Goal: Check status: Check status

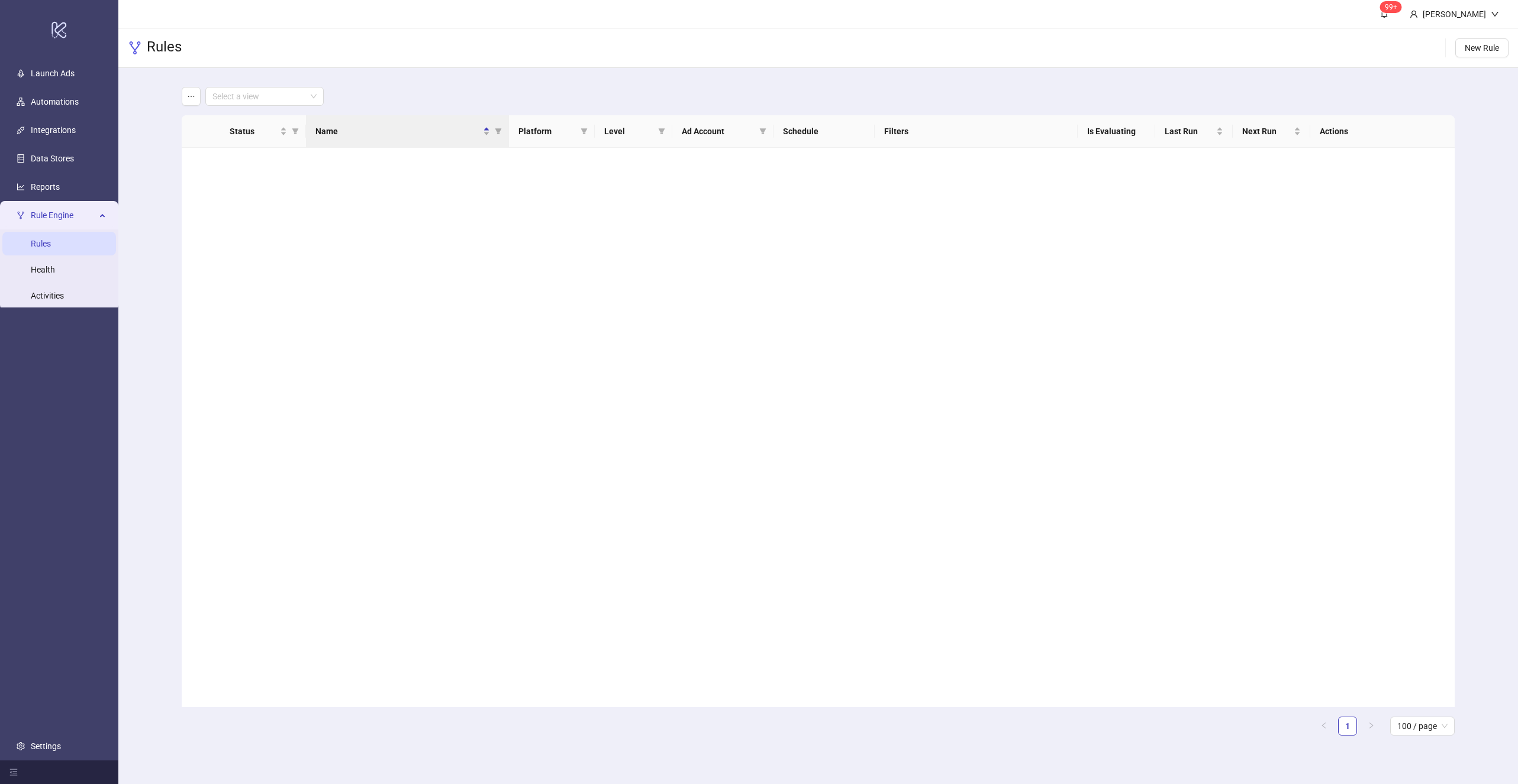
scroll to position [830, 0]
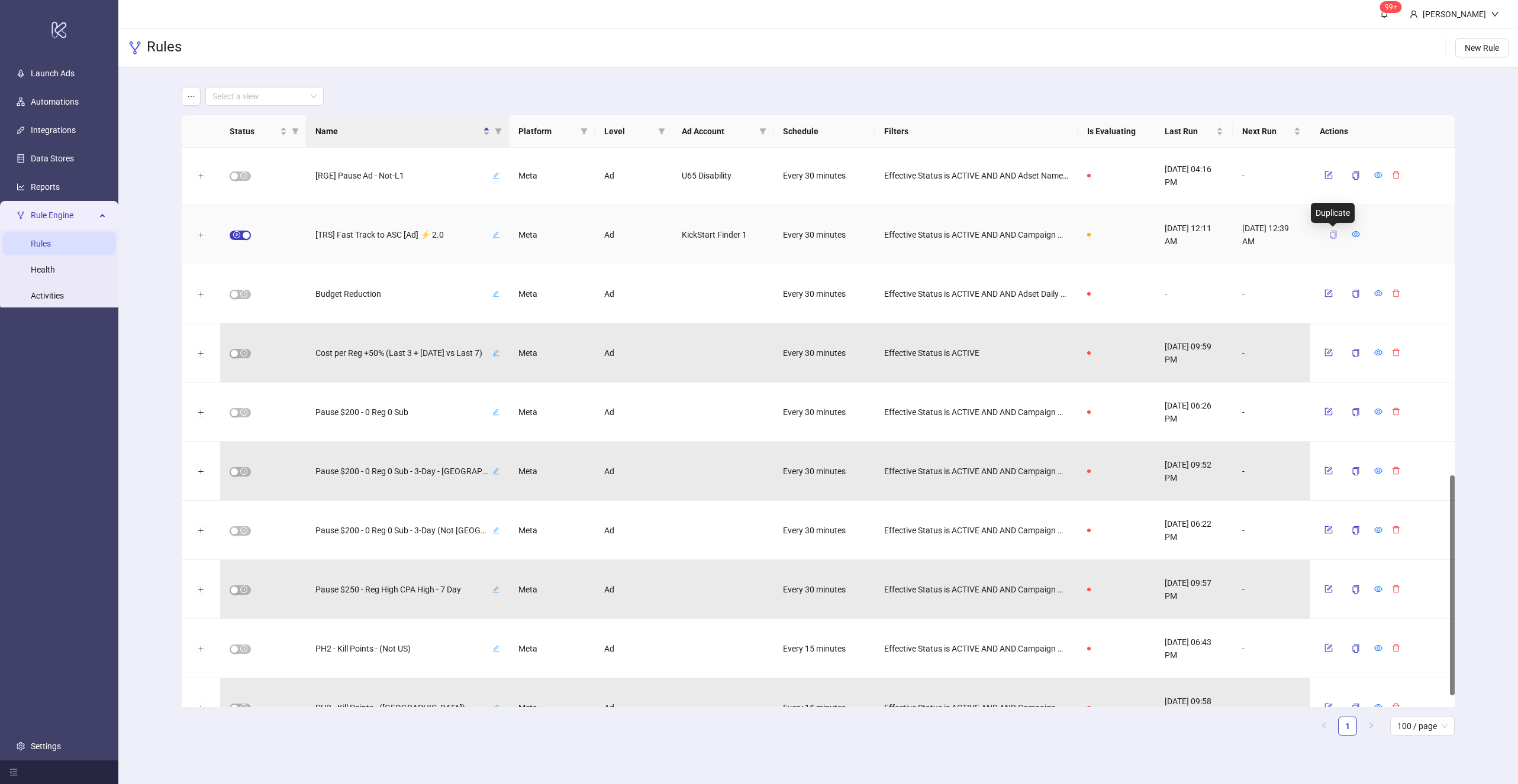
click at [1334, 235] on icon "copy" at bounding box center [1333, 235] width 6 height 8
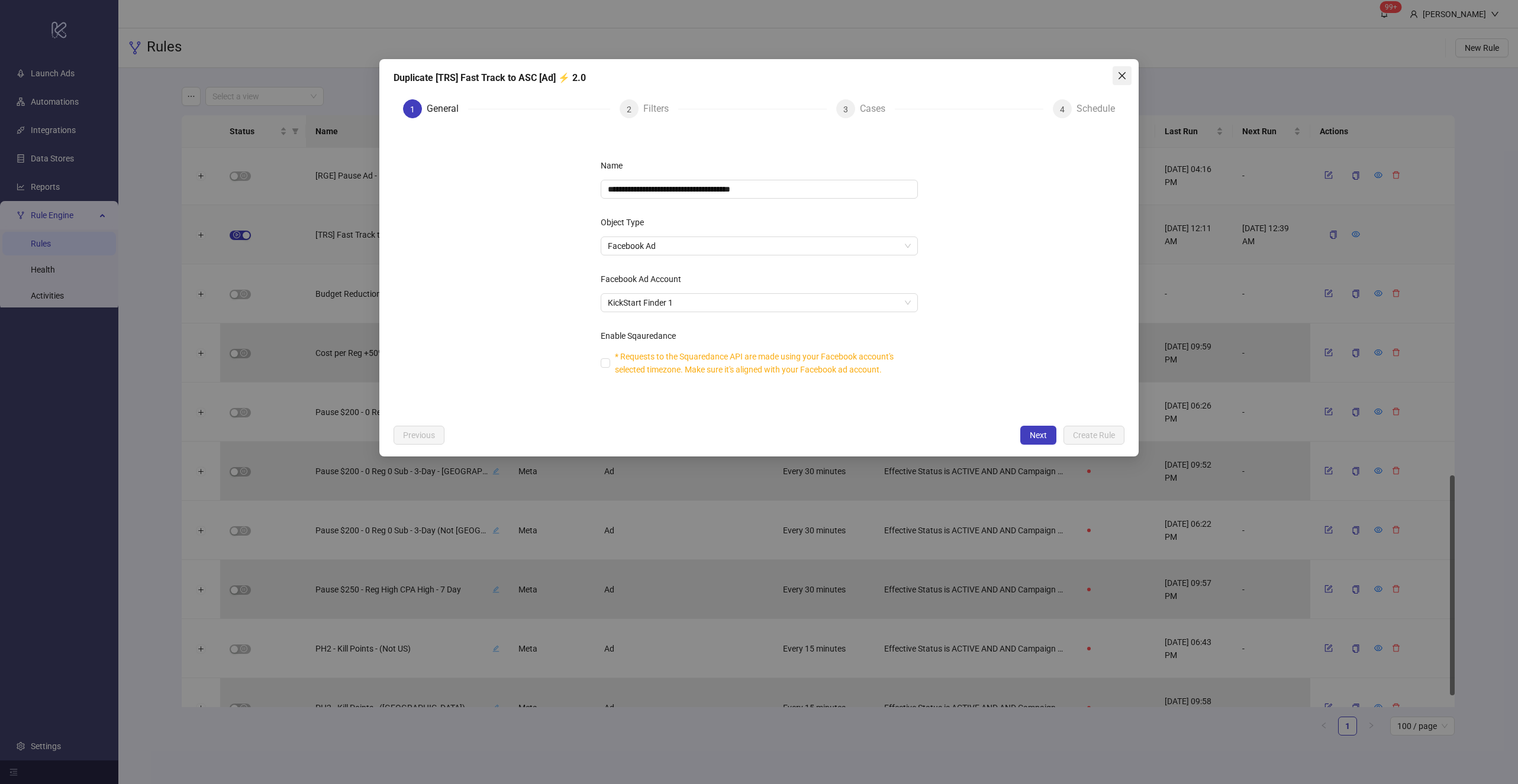
click at [1123, 67] on button "Close" at bounding box center [1122, 76] width 19 height 19
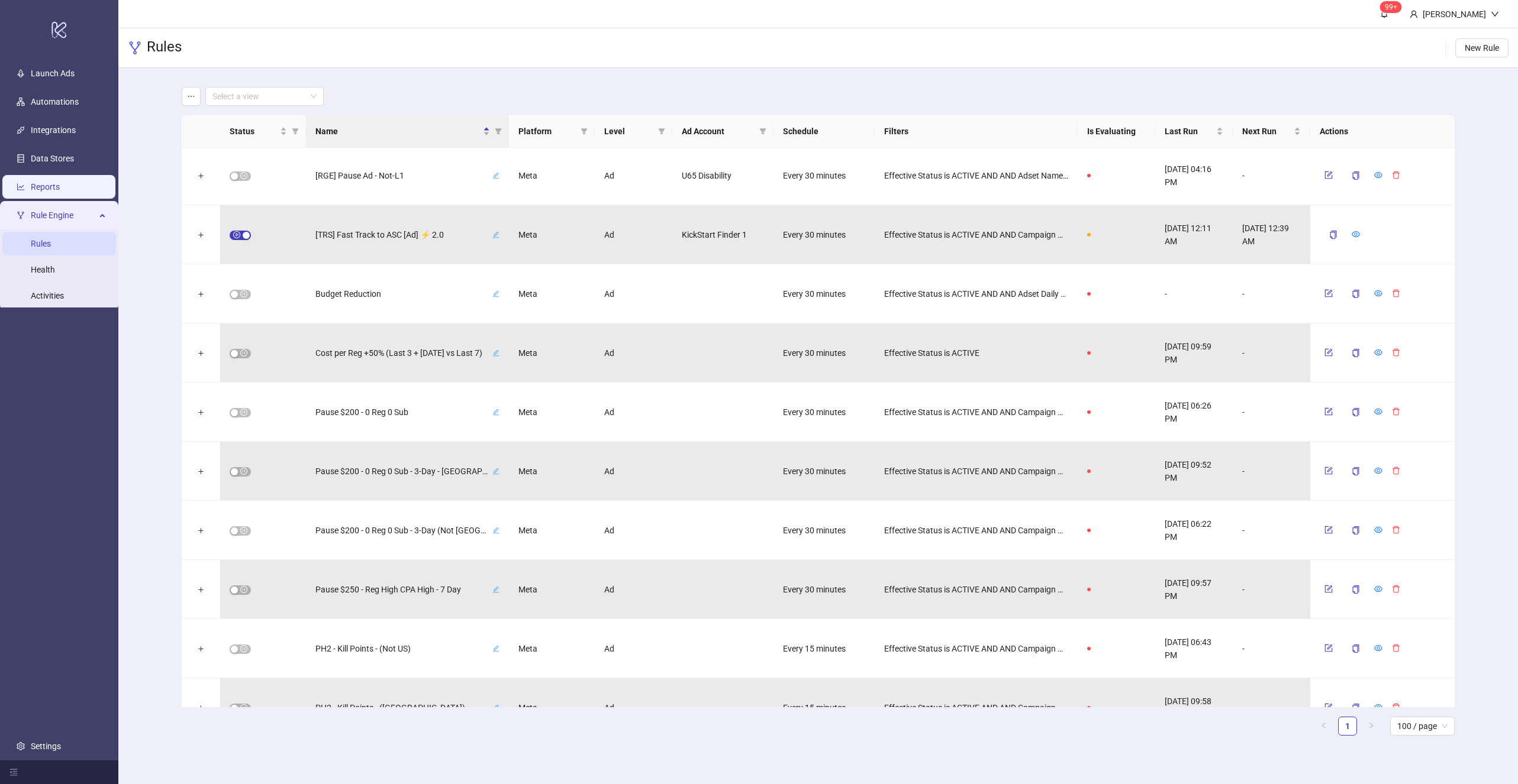
click at [60, 188] on link "Reports" at bounding box center [45, 187] width 29 height 10
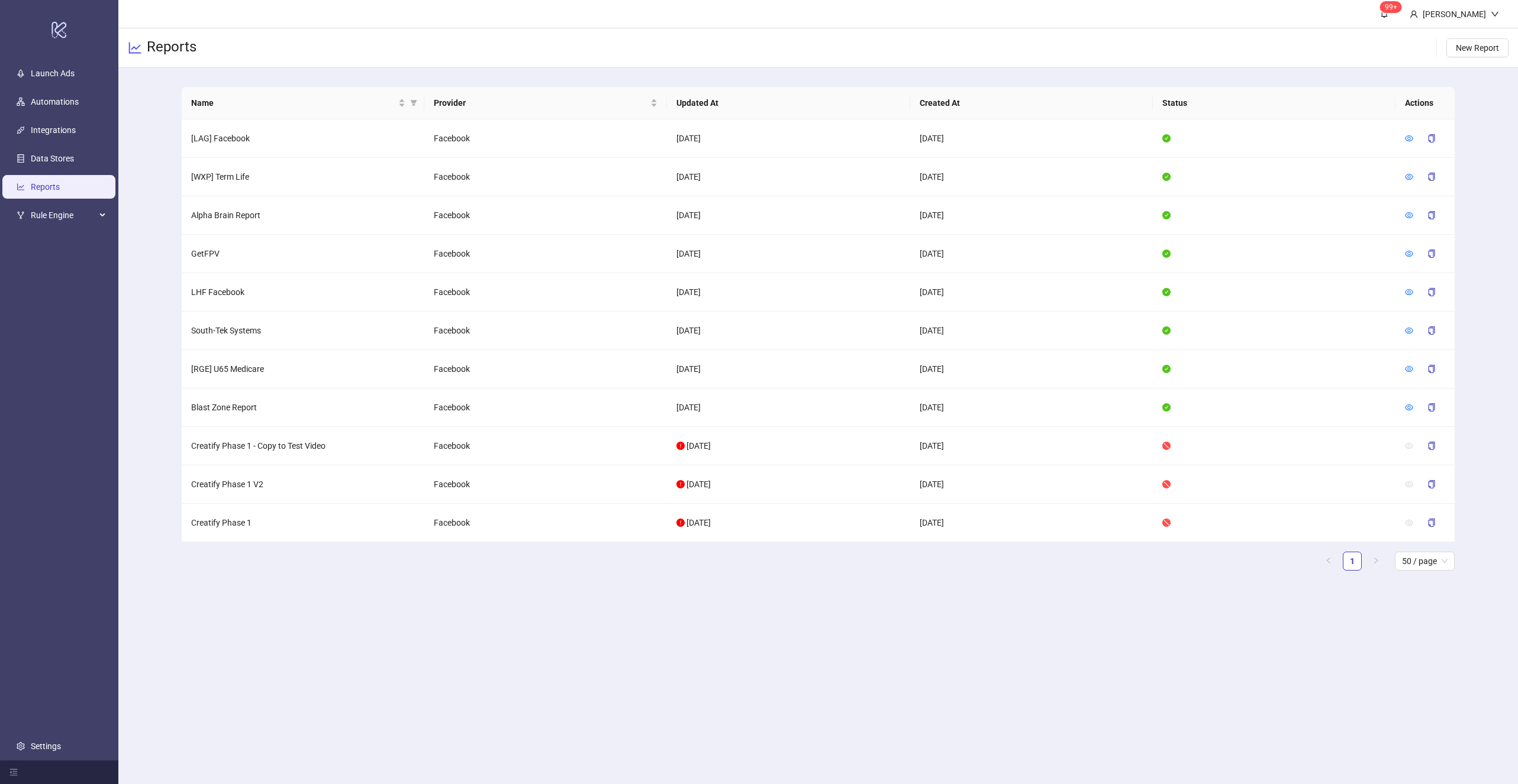
click at [164, 350] on div "Name Provider Updated At Created At Status Actions [LAG] Facebook Facebook 2025…" at bounding box center [818, 334] width 1399 height 531
click at [1411, 135] on icon "eye" at bounding box center [1409, 138] width 8 height 6
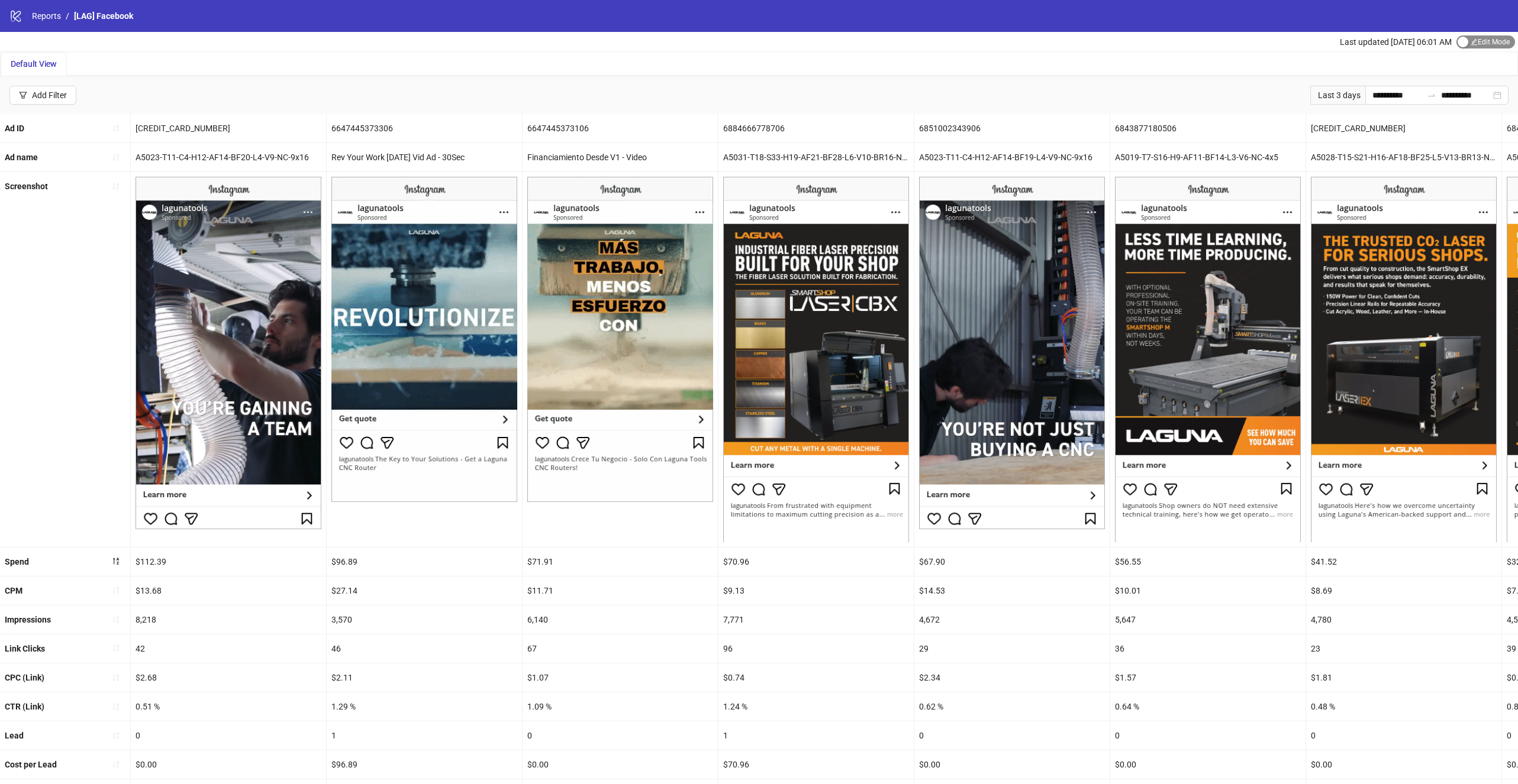
click at [1478, 41] on span "Edit Mode Edit Mode" at bounding box center [1486, 42] width 59 height 13
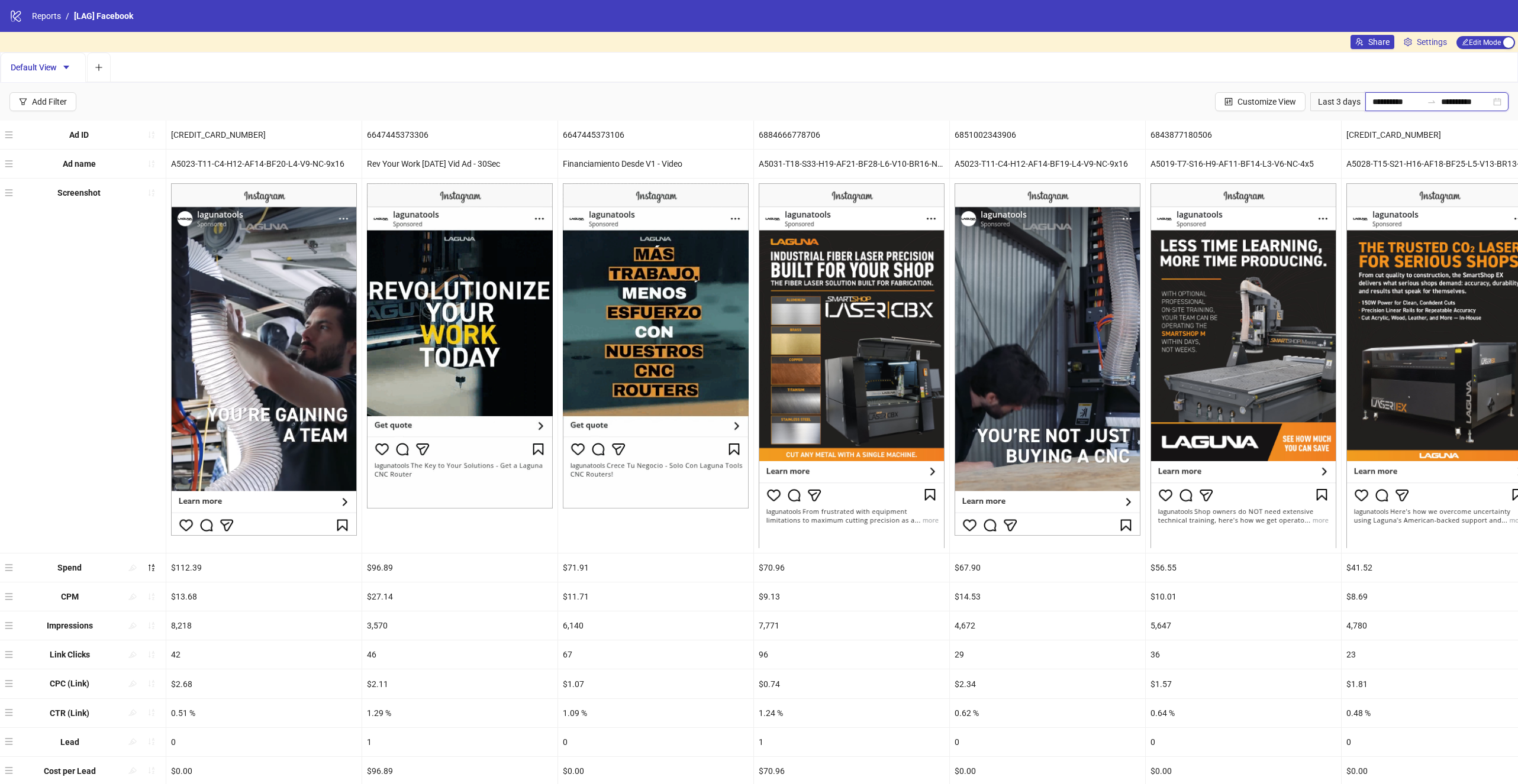
click at [1392, 105] on input "**********" at bounding box center [1397, 102] width 49 height 13
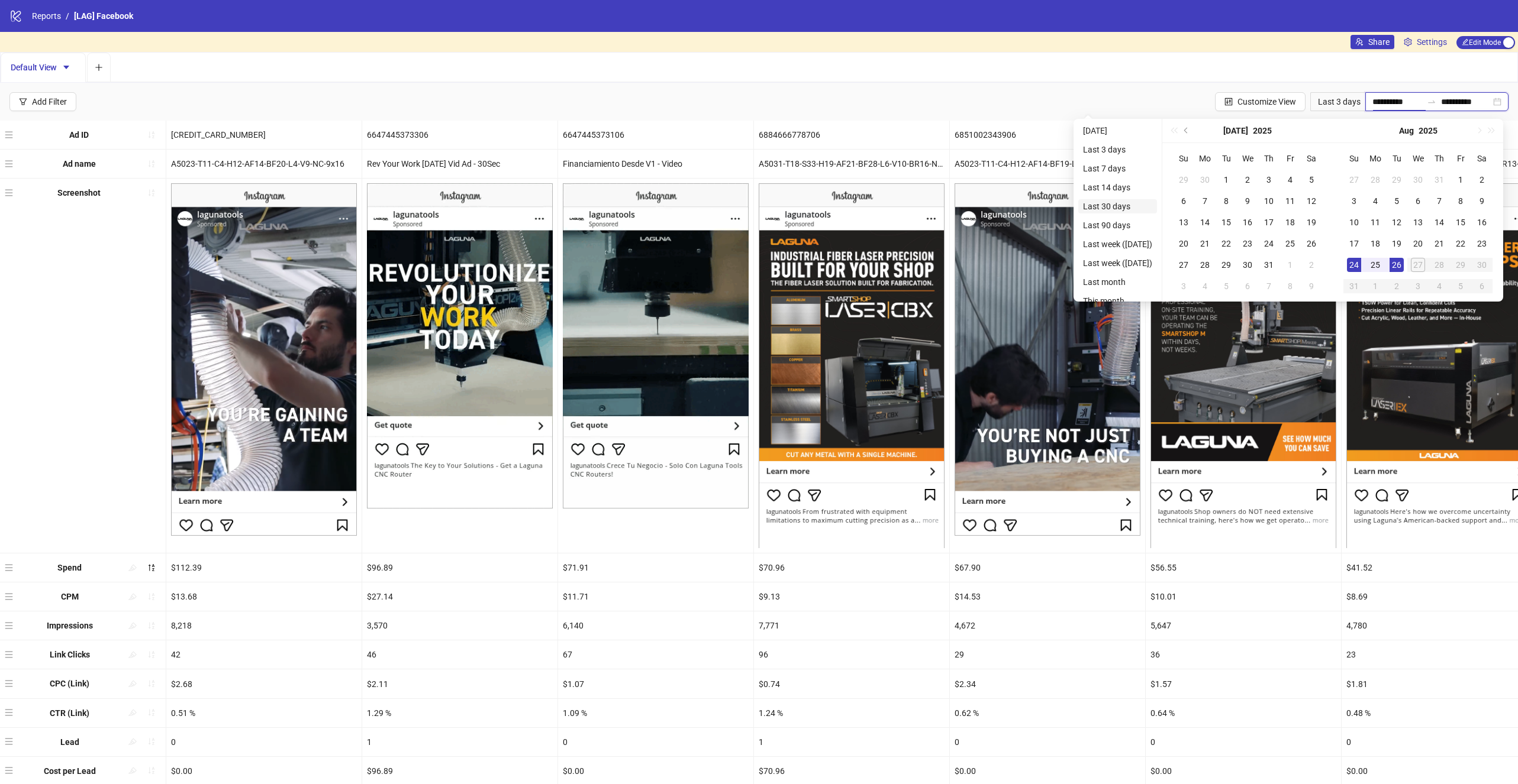
type input "**********"
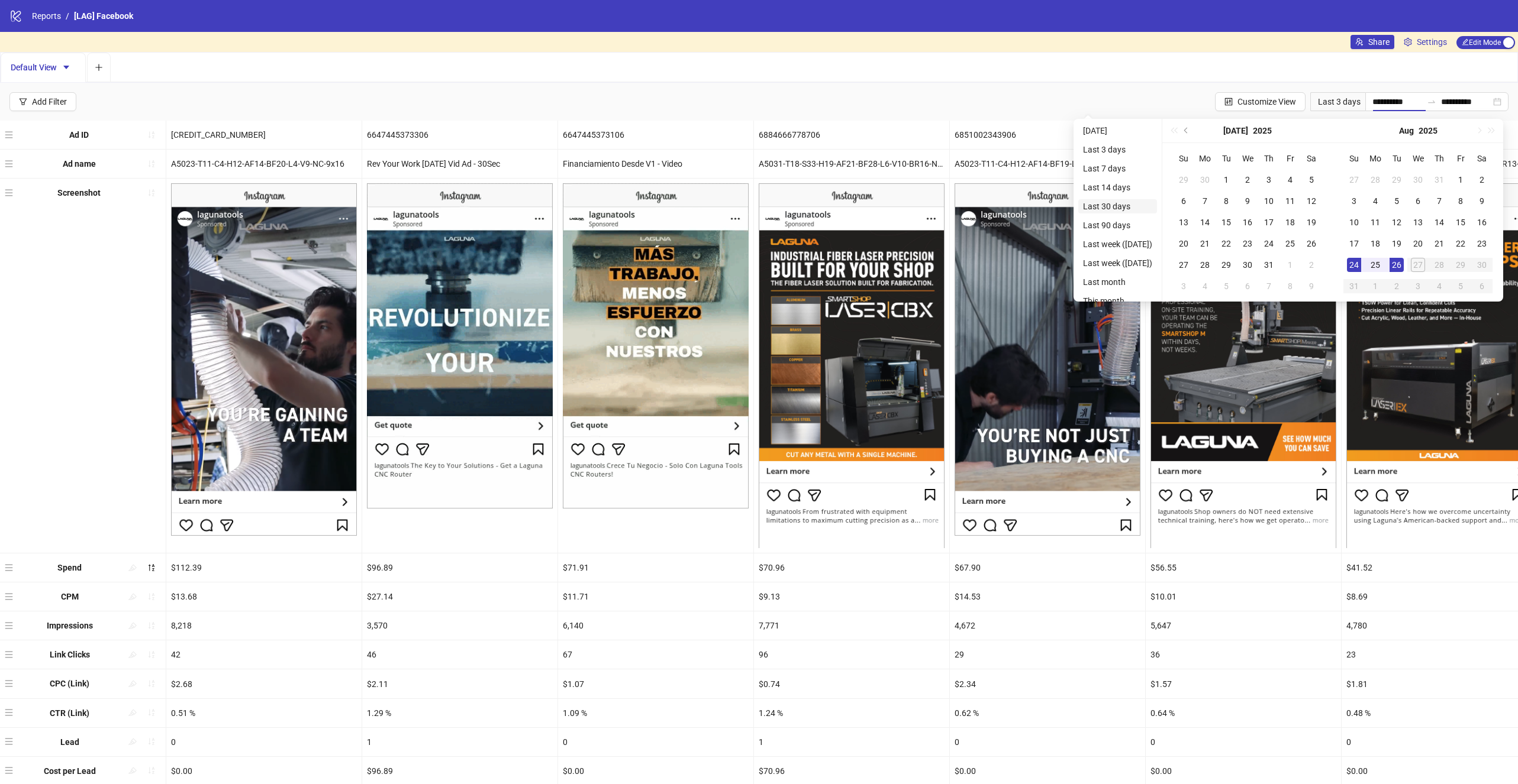
click at [1142, 208] on li "Last 30 days" at bounding box center [1117, 207] width 79 height 14
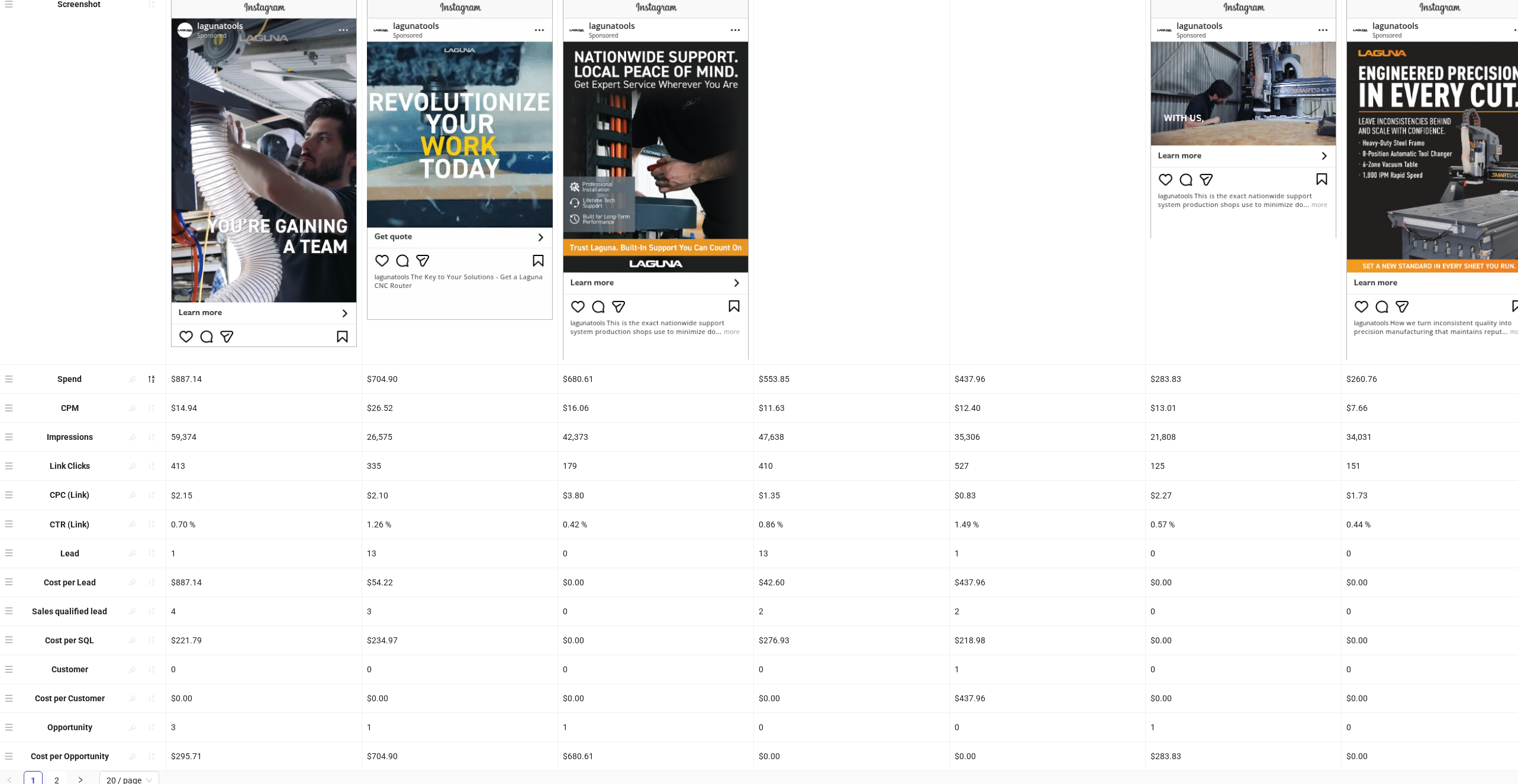
scroll to position [192, 0]
